Goal: Transaction & Acquisition: Purchase product/service

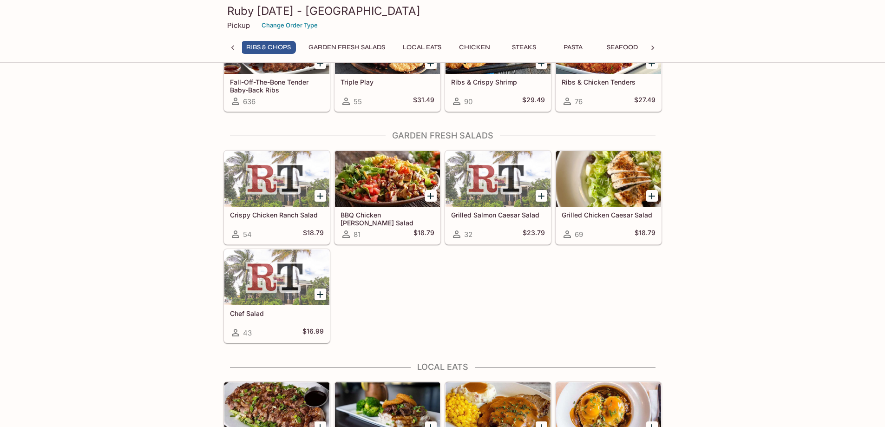
scroll to position [409, 0]
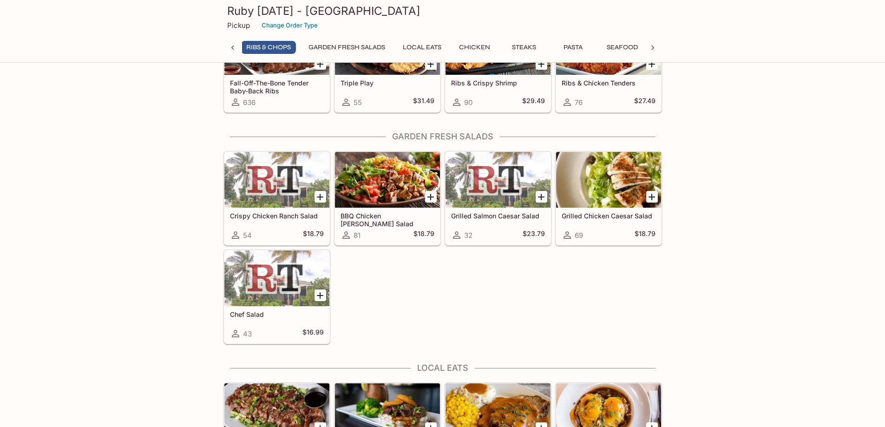
click at [599, 171] on div at bounding box center [608, 180] width 105 height 56
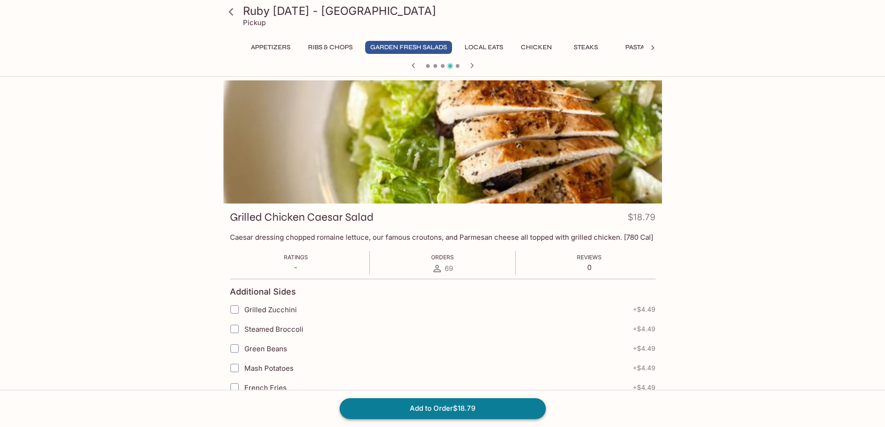
click at [474, 408] on button "Add to Order $18.79" at bounding box center [442, 408] width 206 height 20
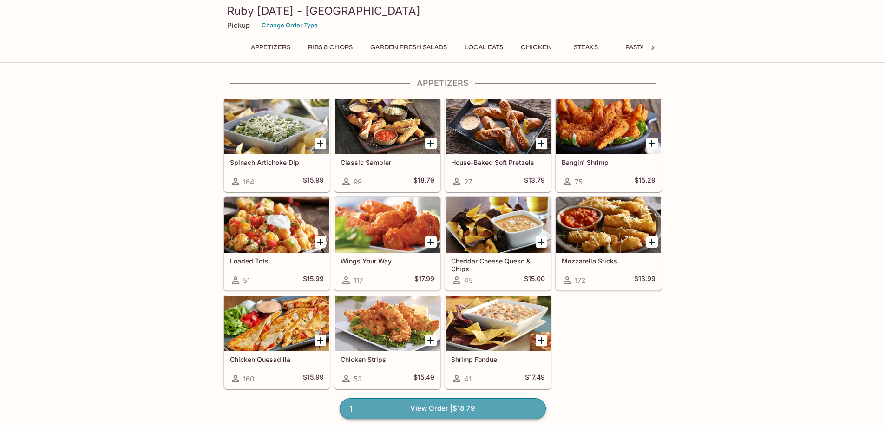
click at [420, 402] on link "1 View Order | $18.79" at bounding box center [442, 408] width 206 height 20
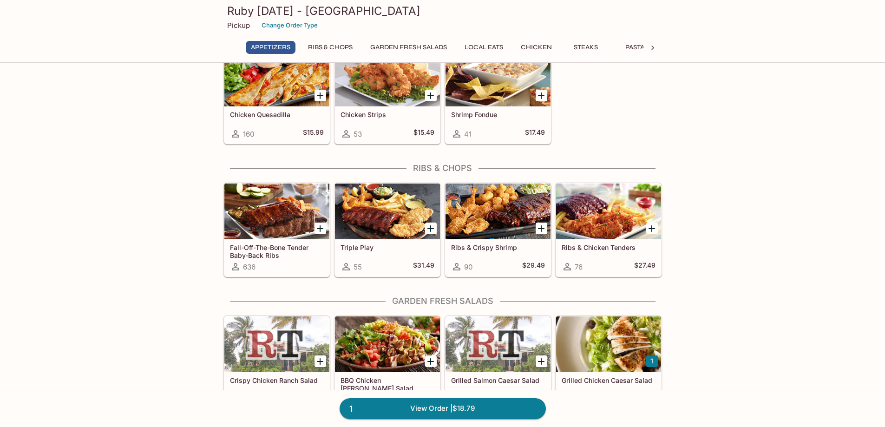
scroll to position [248, 0]
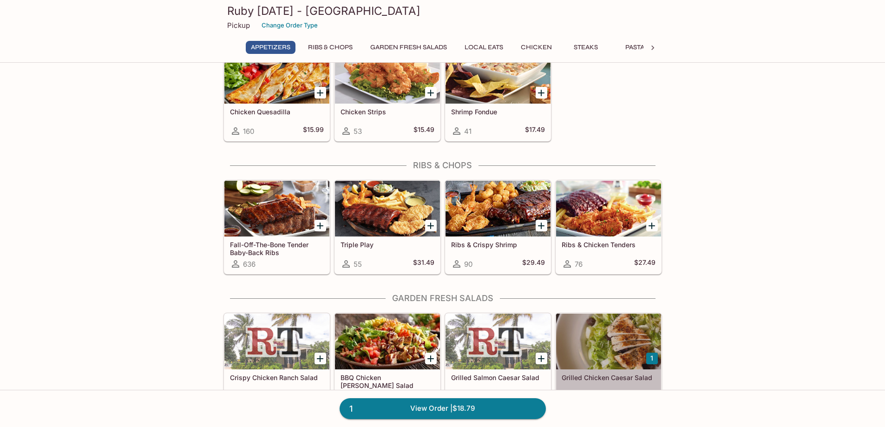
click at [610, 367] on div at bounding box center [608, 341] width 105 height 56
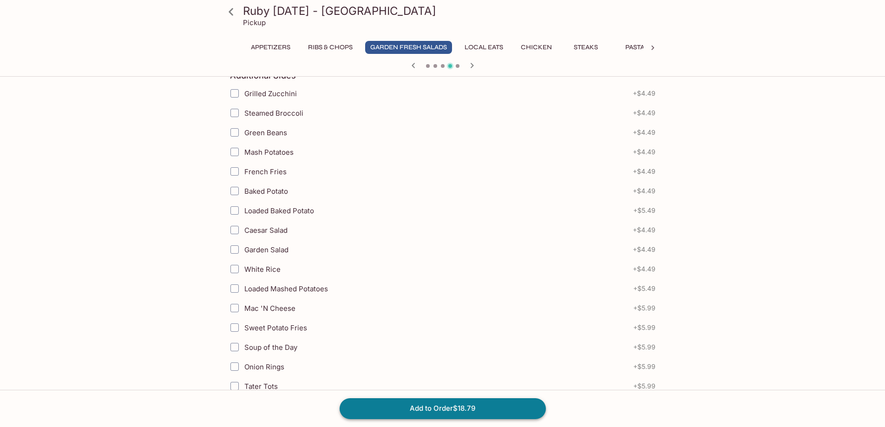
scroll to position [216, 0]
click at [483, 412] on button "Add to Order $18.79" at bounding box center [442, 408] width 206 height 20
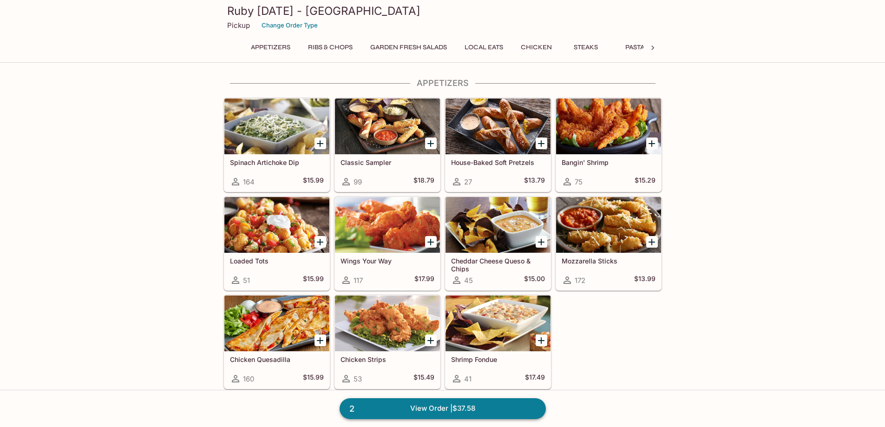
click at [456, 412] on link "2 View Order | $37.58" at bounding box center [442, 408] width 206 height 20
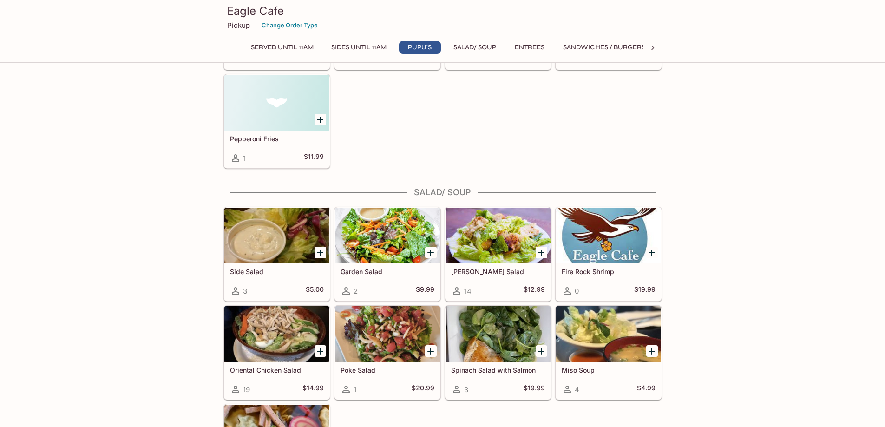
scroll to position [1176, 0]
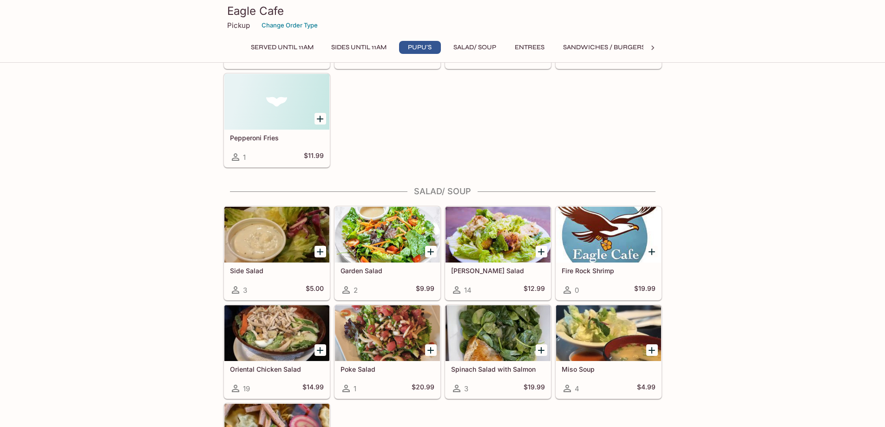
click at [497, 237] on div at bounding box center [497, 235] width 105 height 56
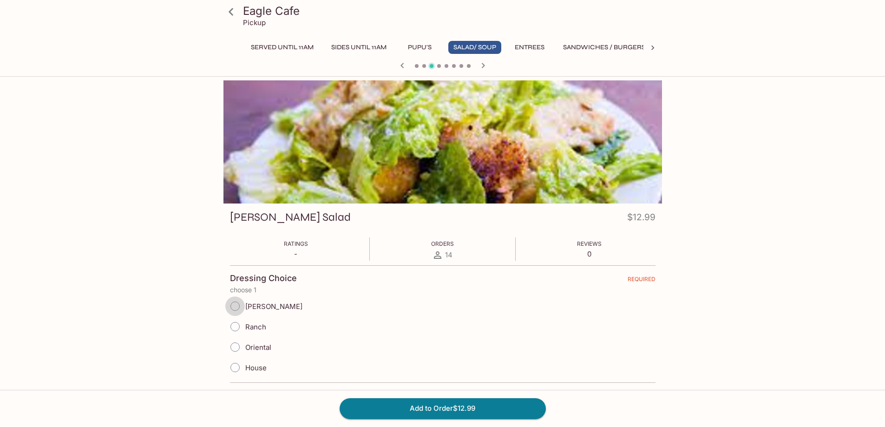
click at [236, 305] on input "[PERSON_NAME]" at bounding box center [235, 306] width 20 height 20
radio input "true"
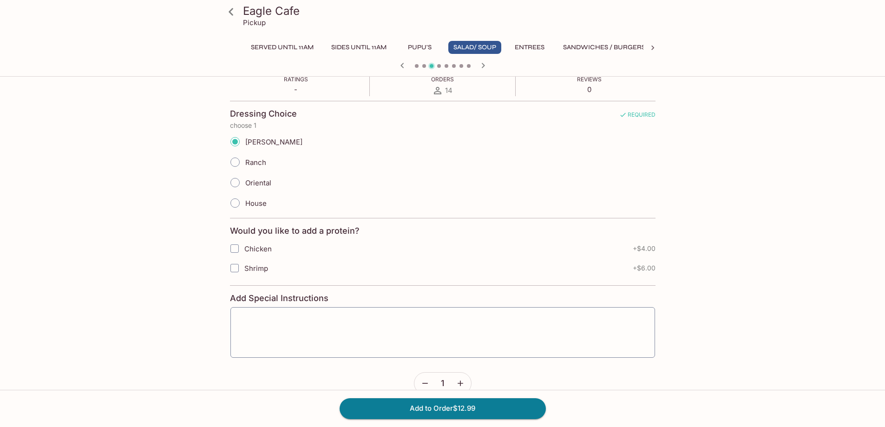
scroll to position [183, 0]
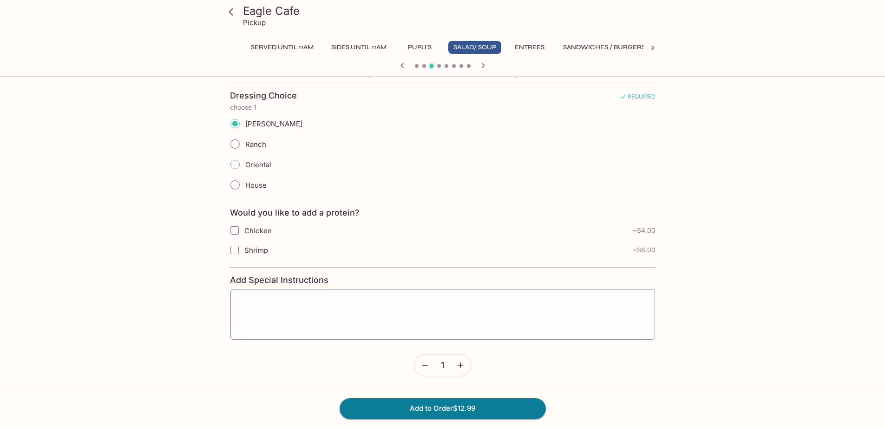
click at [233, 229] on input "Chicken" at bounding box center [234, 230] width 19 height 19
click at [235, 124] on input "[PERSON_NAME]" at bounding box center [235, 124] width 20 height 20
click at [232, 120] on input "[PERSON_NAME]" at bounding box center [235, 124] width 20 height 20
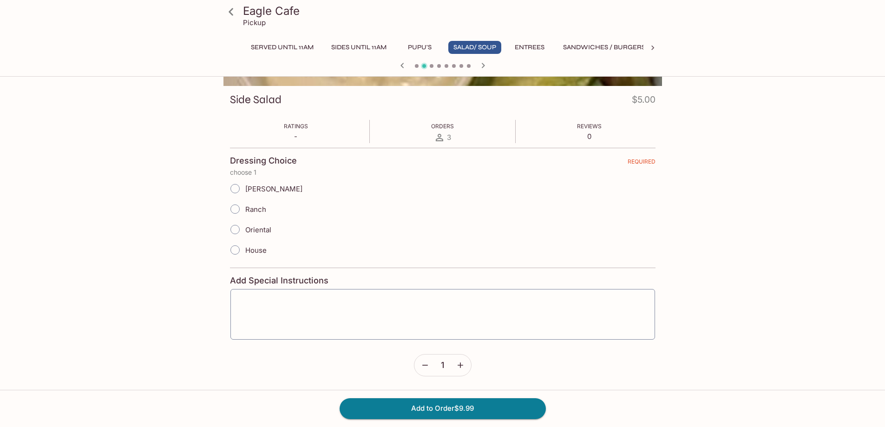
scroll to position [117, 0]
click at [236, 192] on input "[PERSON_NAME]" at bounding box center [235, 189] width 20 height 20
radio input "true"
